Goal: Go to known website: Access a specific website the user already knows

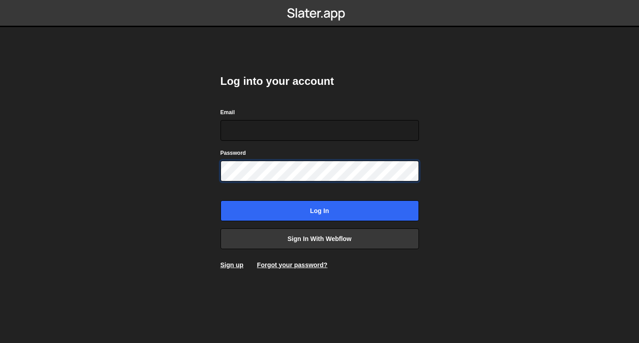
type input "joel@alphi.dev"
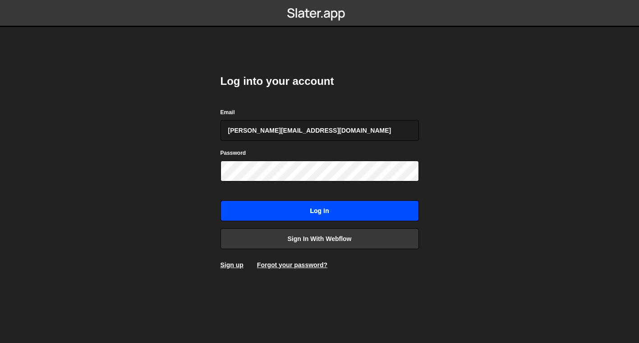
click at [285, 207] on input "Log in" at bounding box center [320, 210] width 199 height 21
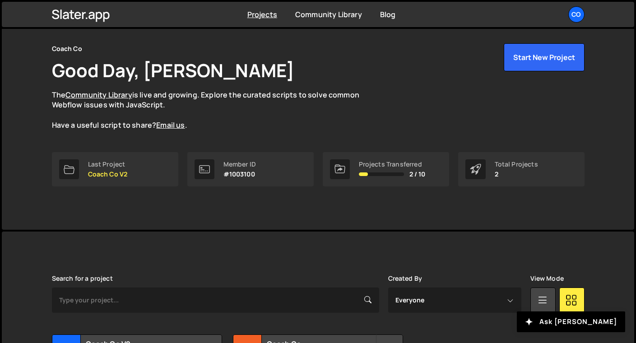
scroll to position [122, 0]
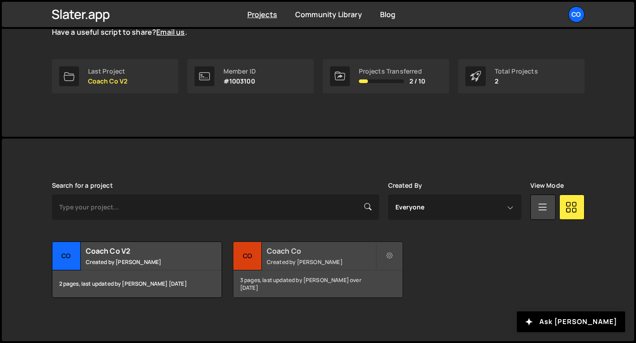
click at [279, 251] on h2 "Coach Co" at bounding box center [321, 251] width 109 height 10
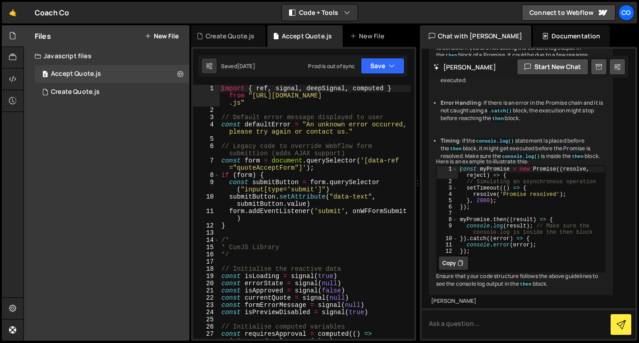
scroll to position [0, 0]
